Goal: Check status: Check status

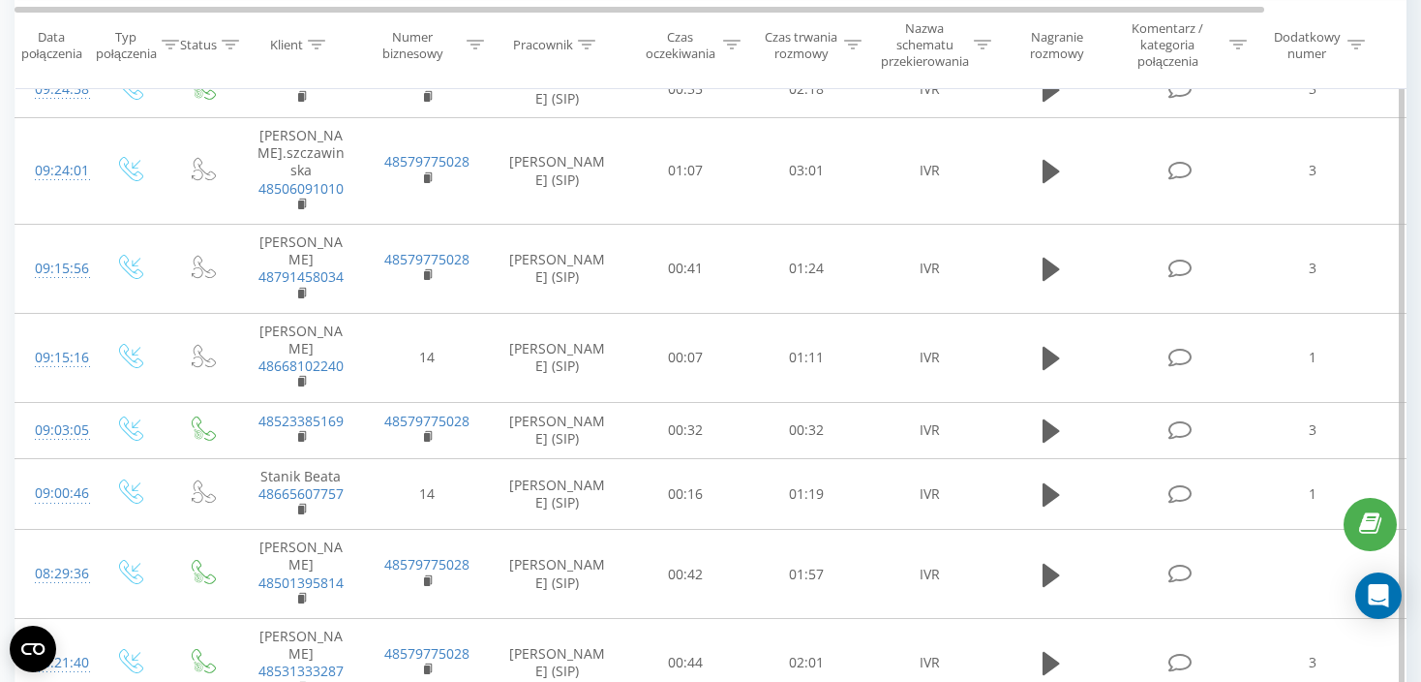
scroll to position [736, 0]
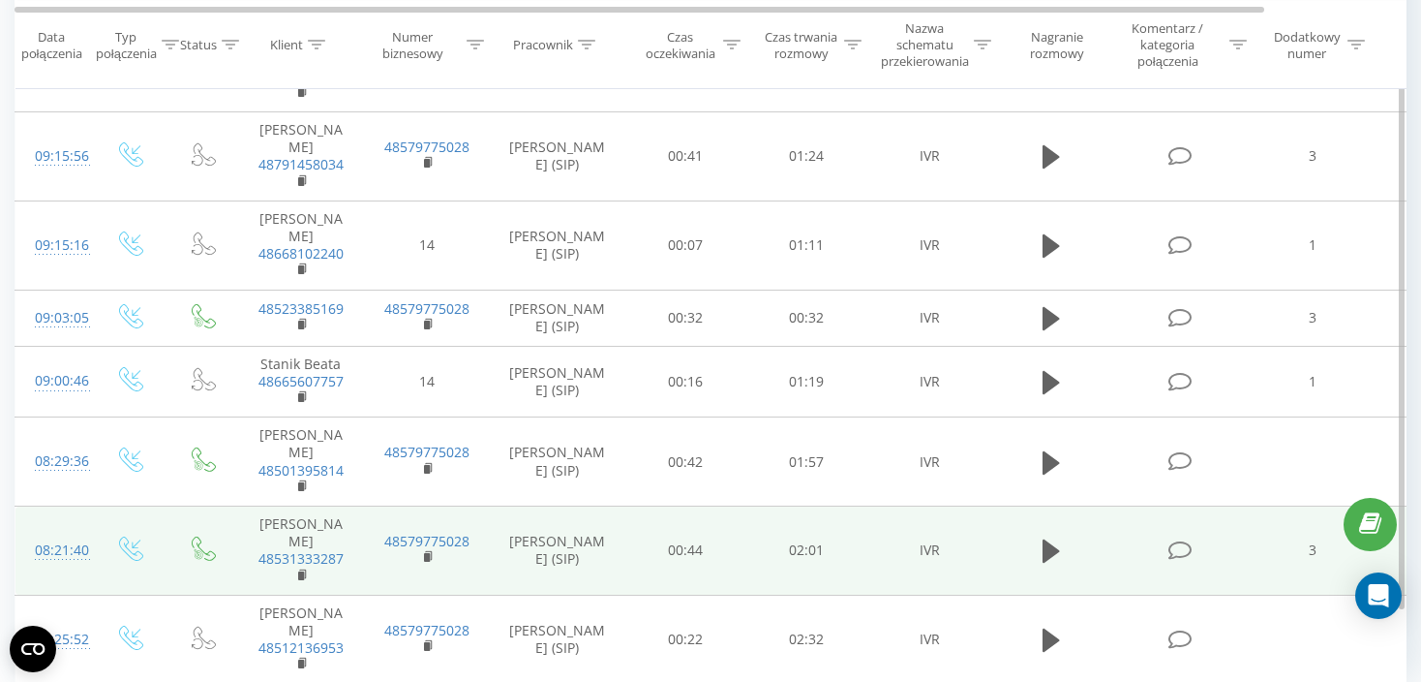
drag, startPoint x: 669, startPoint y: 431, endPoint x: 643, endPoint y: 486, distance: 61.1
click at [643, 506] on td "00:44" at bounding box center [685, 550] width 121 height 89
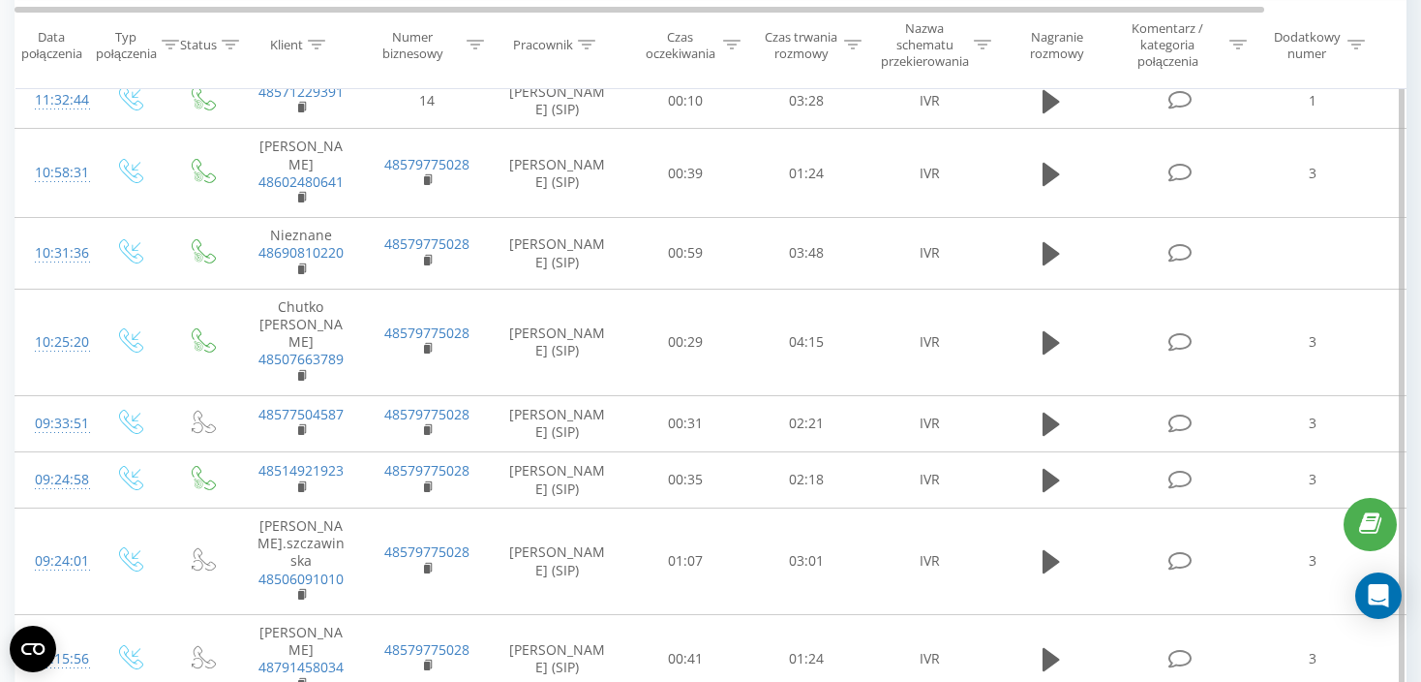
scroll to position [0, 0]
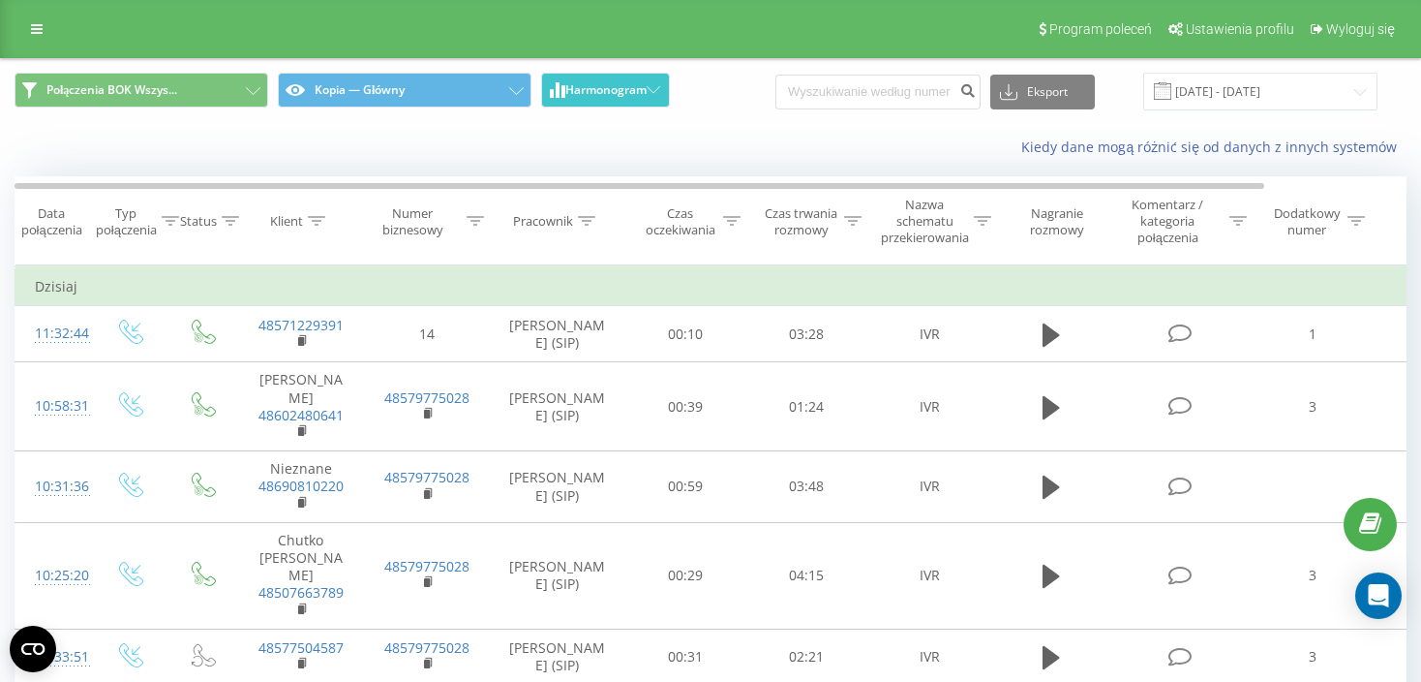
click at [643, 91] on span "Harmonogram" at bounding box center [605, 90] width 81 height 14
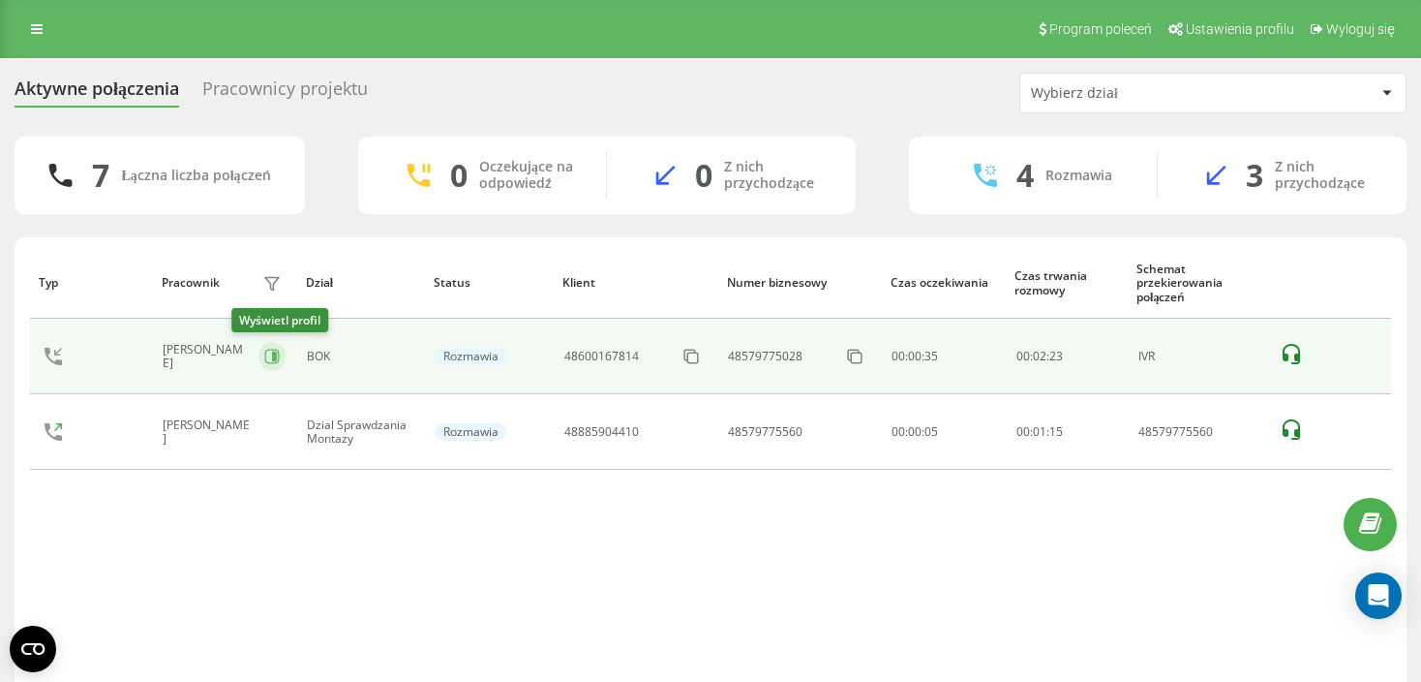
click at [264, 353] on icon at bounding box center [271, 356] width 15 height 15
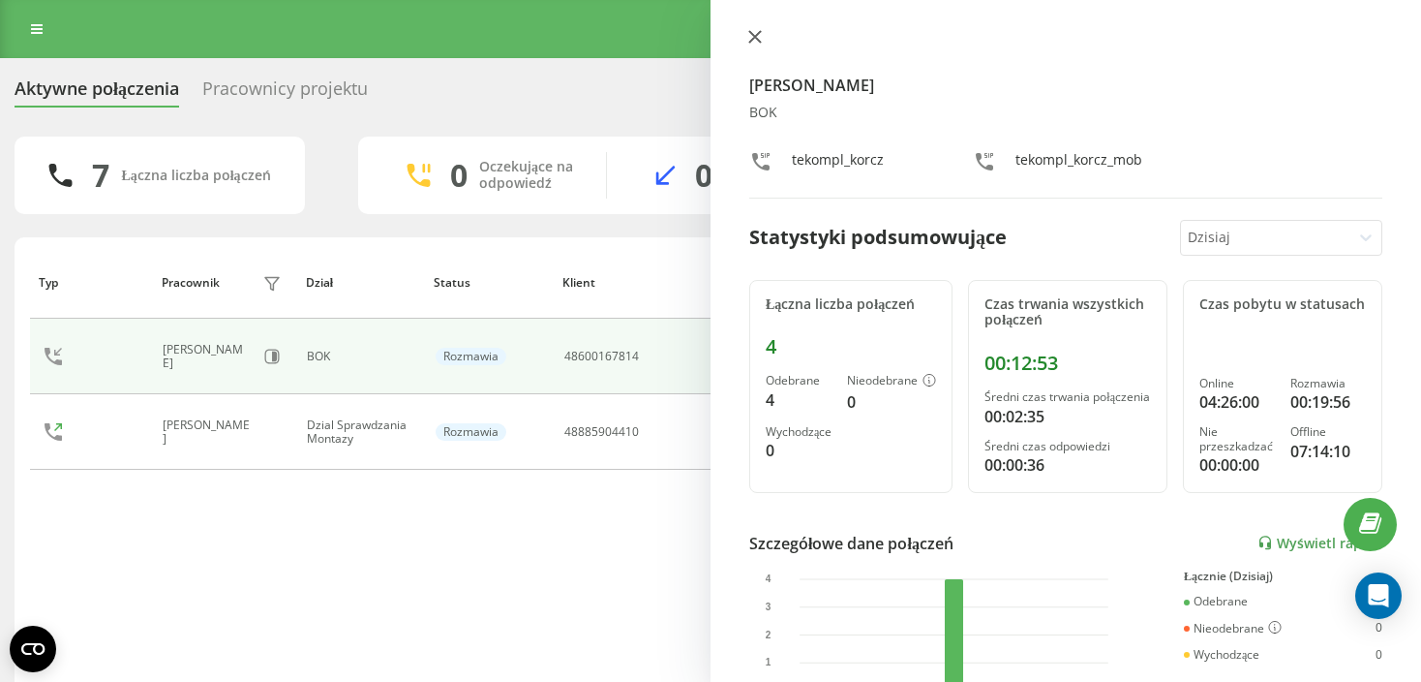
click at [756, 30] on icon at bounding box center [755, 37] width 14 height 14
